Goal: Task Accomplishment & Management: Manage account settings

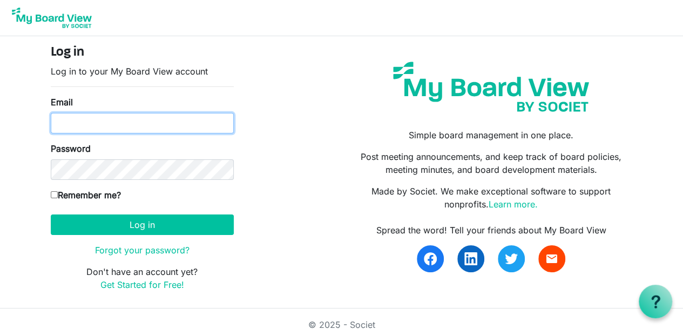
click at [134, 120] on input "Email" at bounding box center [142, 123] width 183 height 21
type input "sjluto@gmail.com"
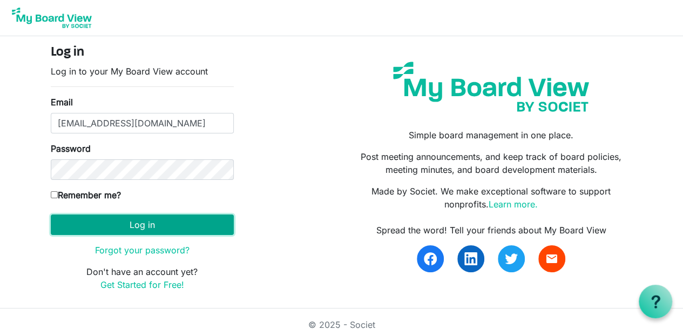
click at [165, 225] on button "Log in" at bounding box center [142, 224] width 183 height 21
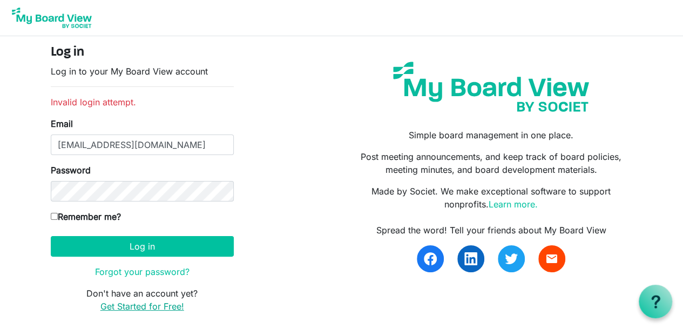
click at [141, 308] on link "Get Started for Free!" at bounding box center [142, 306] width 84 height 11
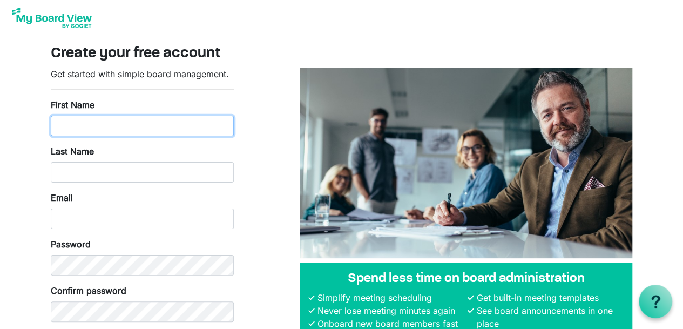
click at [184, 130] on input "First Name" at bounding box center [142, 126] width 183 height 21
type input "Stephanie"
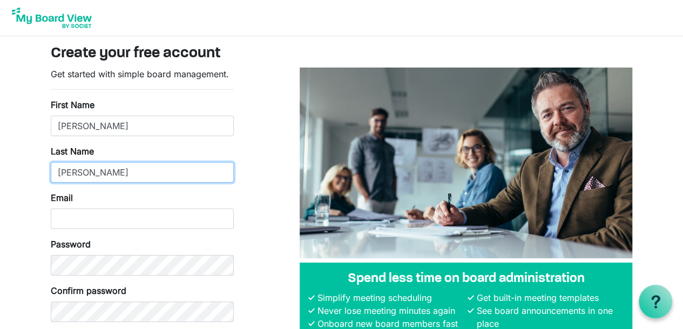
type input "Lutostanski"
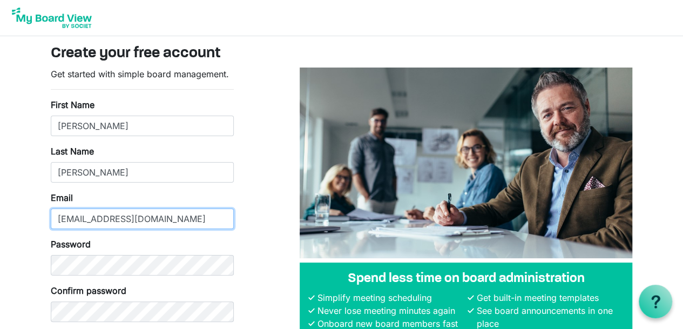
type input "sjluto@gmail.com"
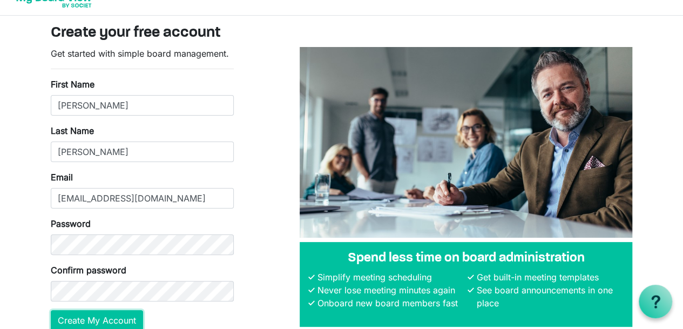
scroll to position [70, 0]
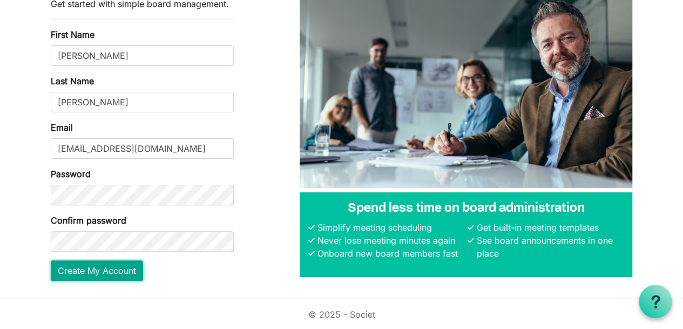
click at [107, 274] on button "Create My Account" at bounding box center [97, 270] width 92 height 21
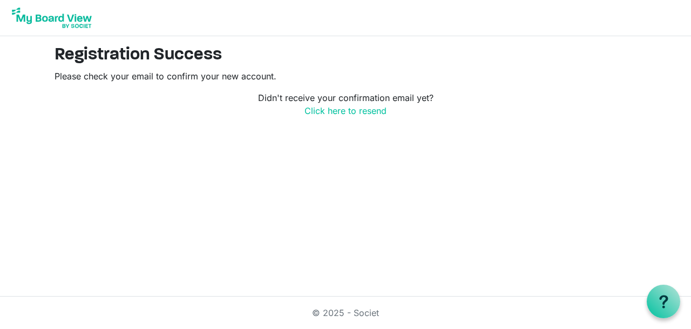
click at [42, 12] on img at bounding box center [52, 17] width 86 height 27
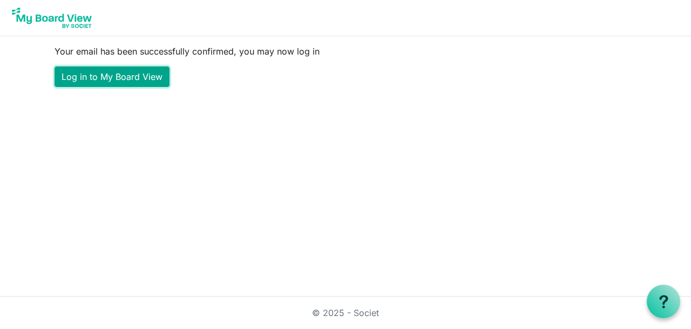
click at [119, 66] on link "Log in to My Board View" at bounding box center [112, 76] width 115 height 21
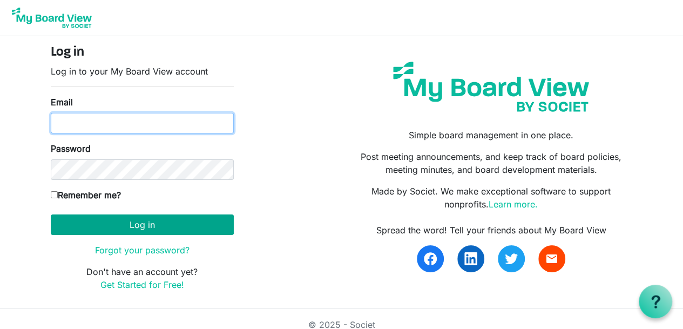
type input "[EMAIL_ADDRESS][DOMAIN_NAME]"
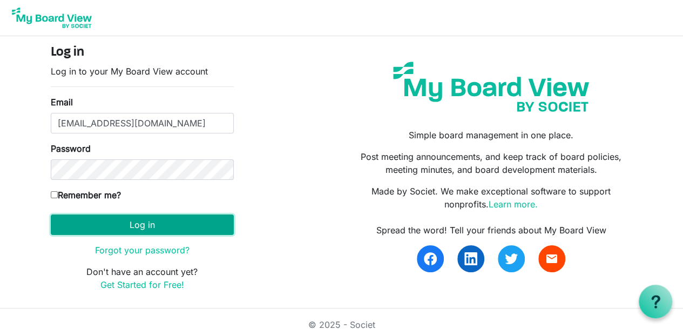
click at [173, 221] on button "Log in" at bounding box center [142, 224] width 183 height 21
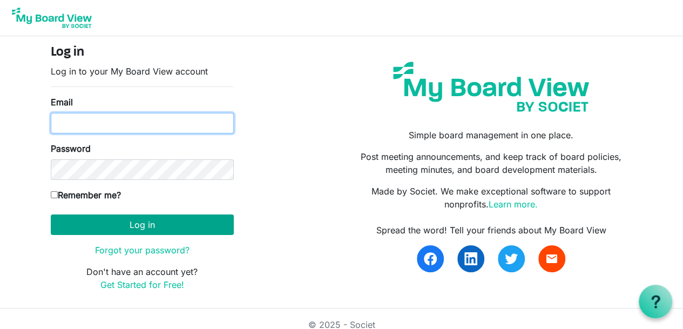
type input "[EMAIL_ADDRESS][DOMAIN_NAME]"
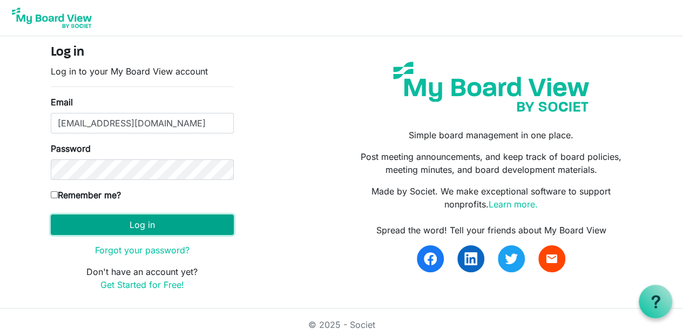
click at [173, 225] on button "Log in" at bounding box center [142, 224] width 183 height 21
click at [190, 223] on button "Log in" at bounding box center [142, 224] width 183 height 21
click at [105, 225] on button "Log in" at bounding box center [142, 224] width 183 height 21
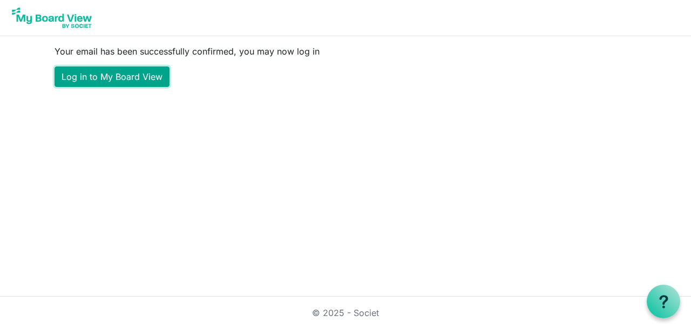
click at [147, 82] on link "Log in to My Board View" at bounding box center [112, 76] width 115 height 21
click at [106, 72] on link "Log in to My Board View" at bounding box center [112, 76] width 115 height 21
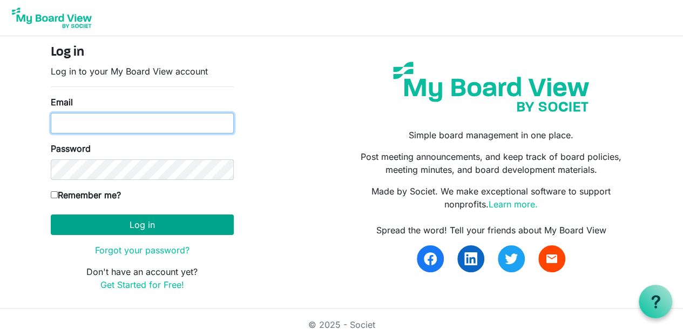
type input "[EMAIL_ADDRESS][DOMAIN_NAME]"
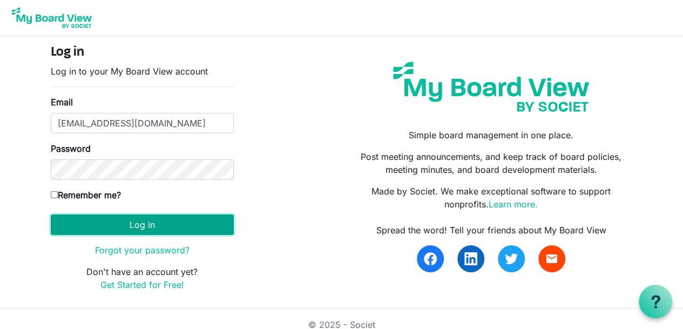
click at [177, 221] on button "Log in" at bounding box center [142, 224] width 183 height 21
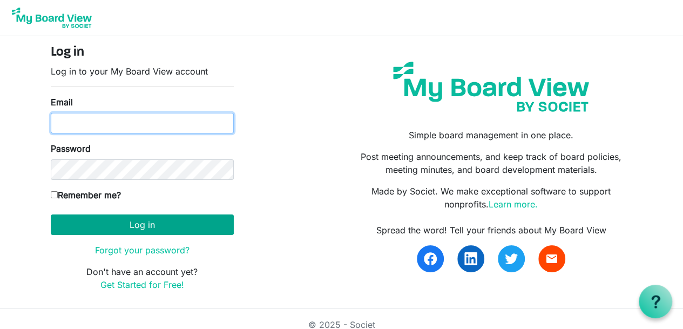
type input "[EMAIL_ADDRESS][DOMAIN_NAME]"
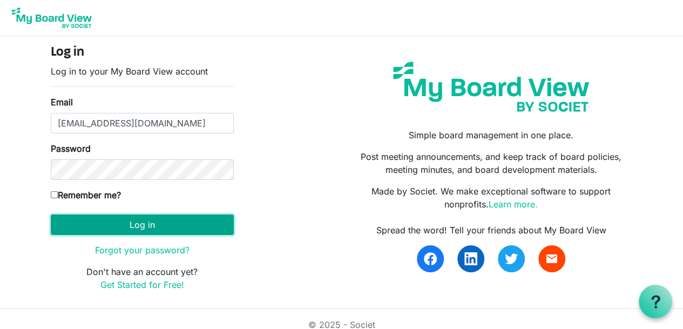
click at [139, 221] on button "Log in" at bounding box center [142, 224] width 183 height 21
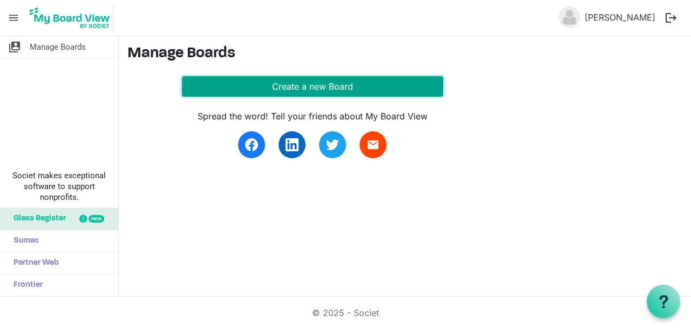
click at [307, 83] on button "Create a new Board" at bounding box center [312, 86] width 261 height 21
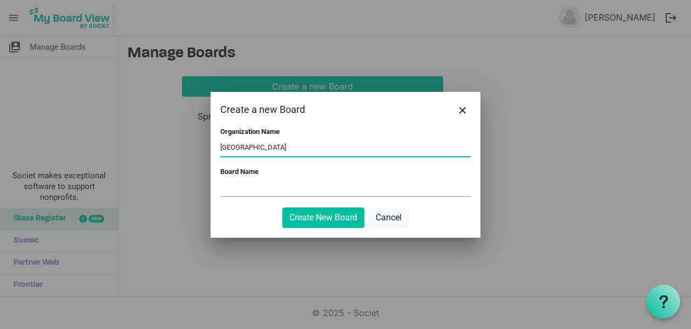
type input "[GEOGRAPHIC_DATA]"
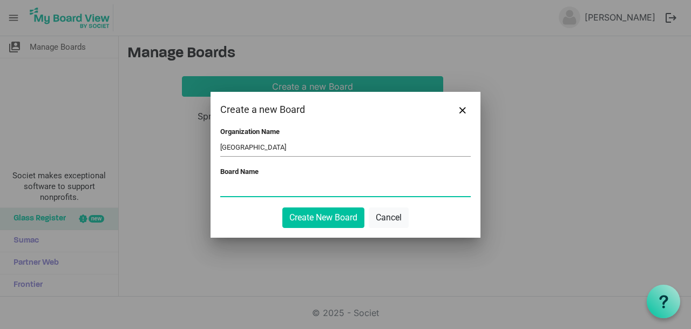
click at [293, 187] on input "Board Name" at bounding box center [345, 188] width 250 height 16
type input "Unity Board"
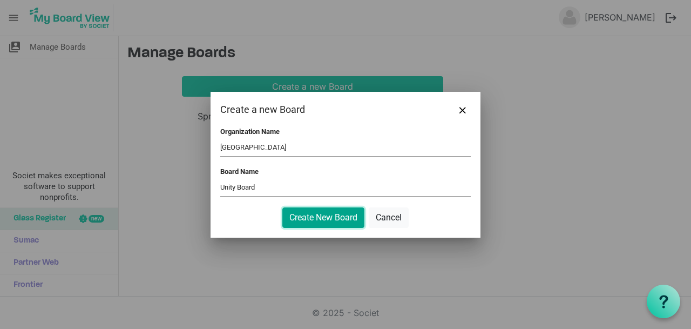
click at [324, 218] on button "Create New Board" at bounding box center [323, 217] width 82 height 21
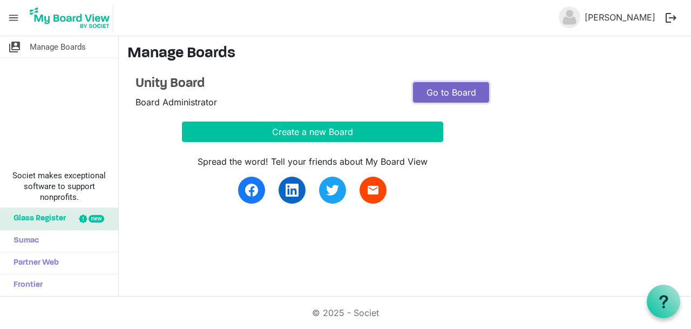
click at [465, 94] on link "Go to Board" at bounding box center [451, 92] width 76 height 21
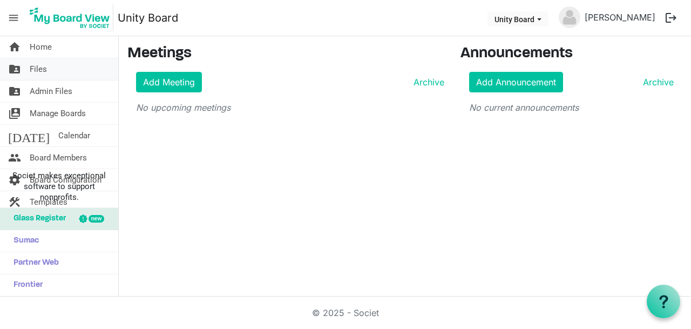
click at [69, 75] on link "folder_shared Files" at bounding box center [59, 69] width 118 height 22
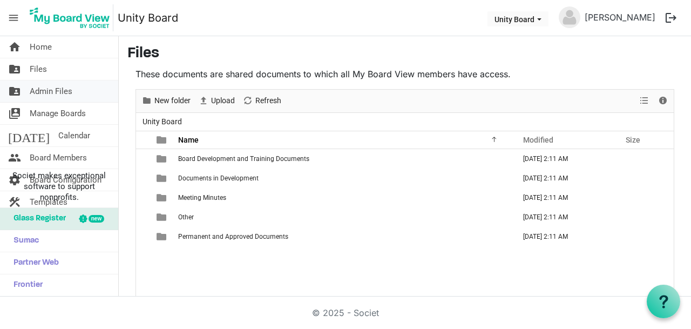
click at [66, 93] on span "Admin Files" at bounding box center [51, 91] width 43 height 22
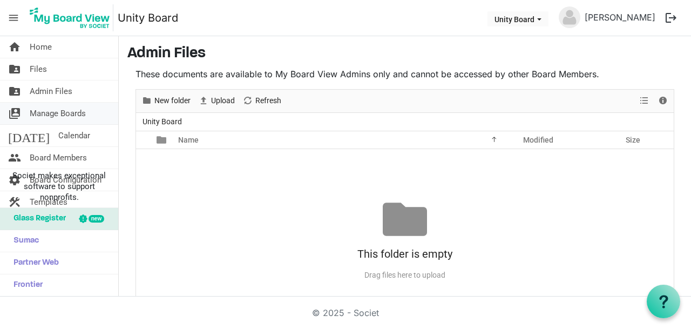
click at [62, 112] on span "Manage Boards" at bounding box center [58, 114] width 56 height 22
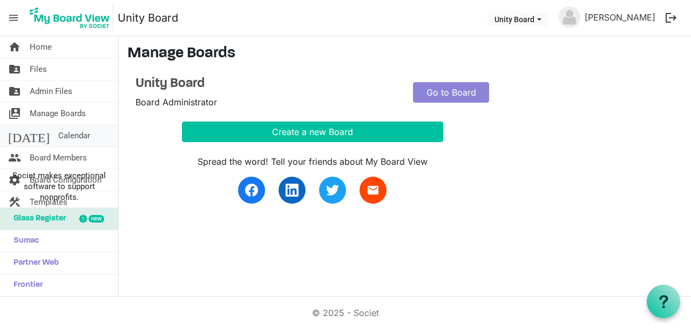
click at [58, 139] on span "Calendar" at bounding box center [74, 136] width 32 height 22
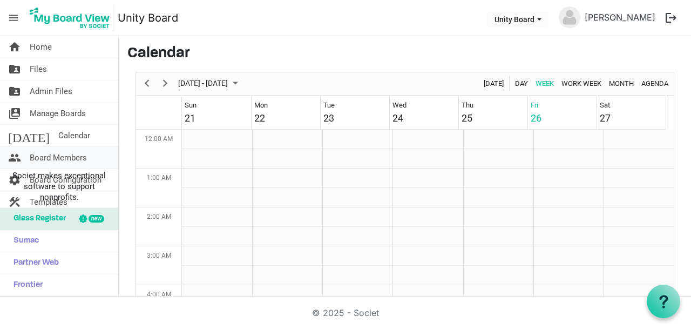
scroll to position [350, 0]
click at [48, 158] on span "Board Members" at bounding box center [58, 158] width 57 height 22
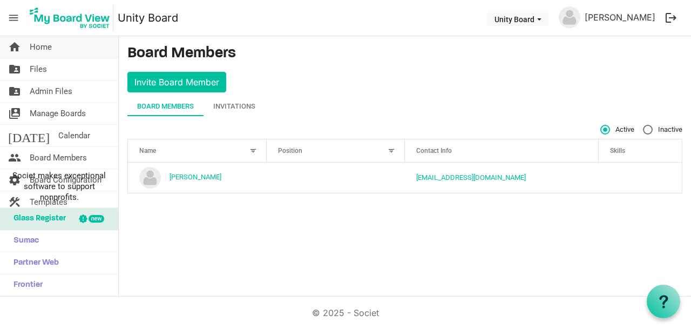
click at [63, 45] on link "home Home" at bounding box center [59, 47] width 118 height 22
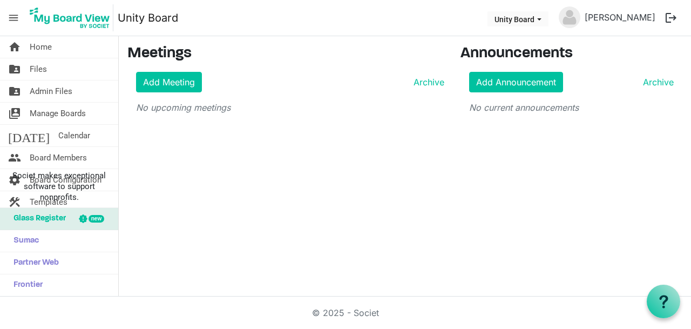
click at [13, 14] on span "menu" at bounding box center [13, 18] width 21 height 21
